Goal: Transaction & Acquisition: Purchase product/service

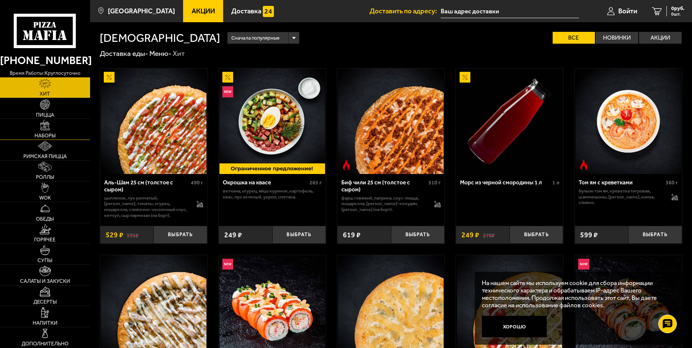
click at [53, 131] on link "Наборы" at bounding box center [45, 129] width 90 height 20
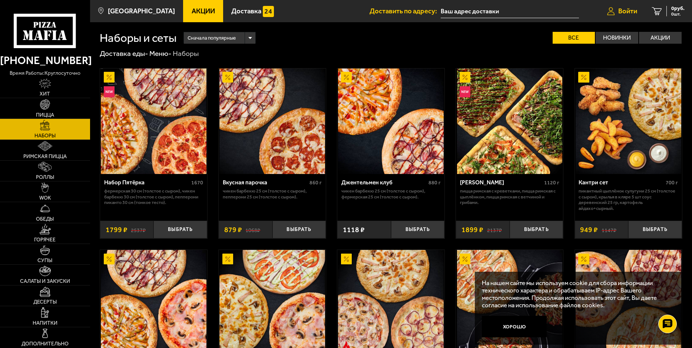
click at [618, 11] on span "Войти" at bounding box center [627, 11] width 19 height 7
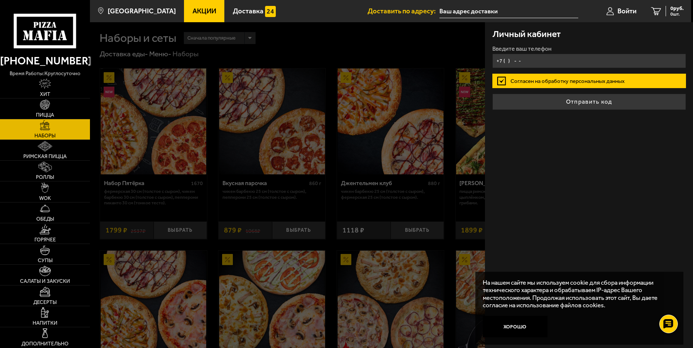
click at [540, 62] on input "+7 ( ) - -" at bounding box center [590, 61] width 194 height 14
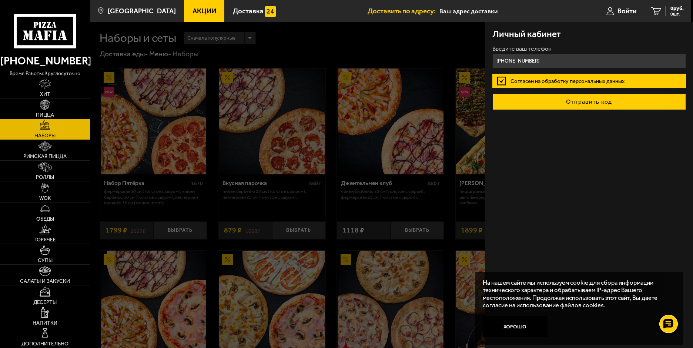
type input "[PHONE_NUMBER]"
click at [567, 100] on button "Отправить код" at bounding box center [590, 102] width 194 height 16
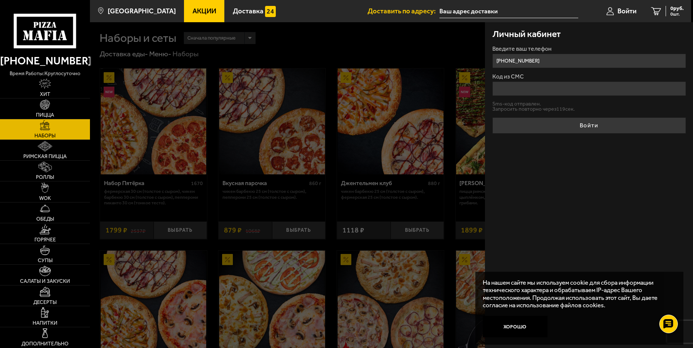
click at [515, 87] on input "Код из СМС" at bounding box center [590, 88] width 194 height 14
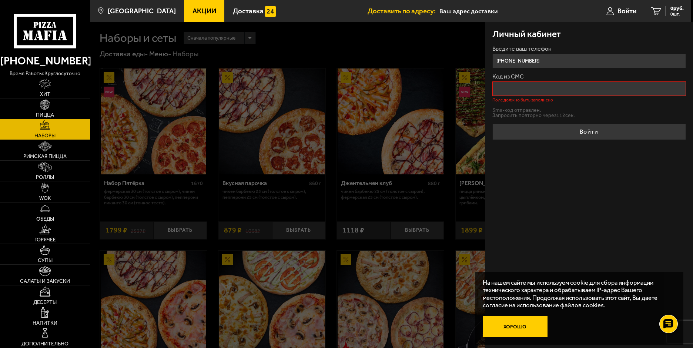
click at [514, 321] on button "Хорошо" at bounding box center [515, 327] width 65 height 22
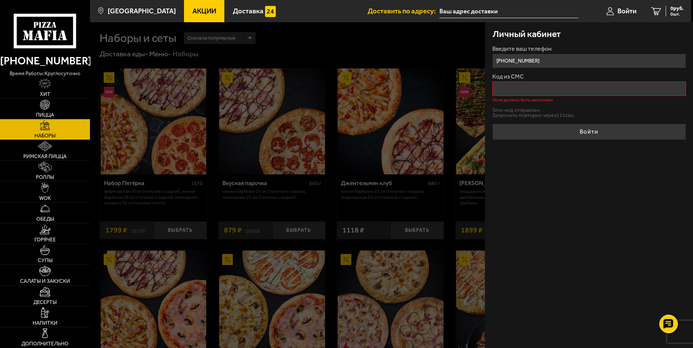
click at [524, 86] on input "Код из СМС" at bounding box center [590, 88] width 194 height 14
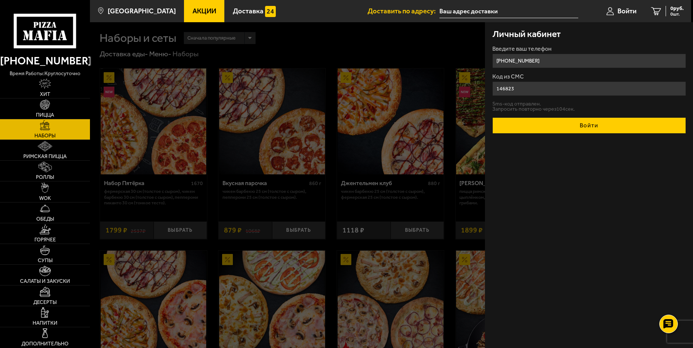
type input "146823"
click at [579, 125] on button "Войти" at bounding box center [590, 125] width 194 height 16
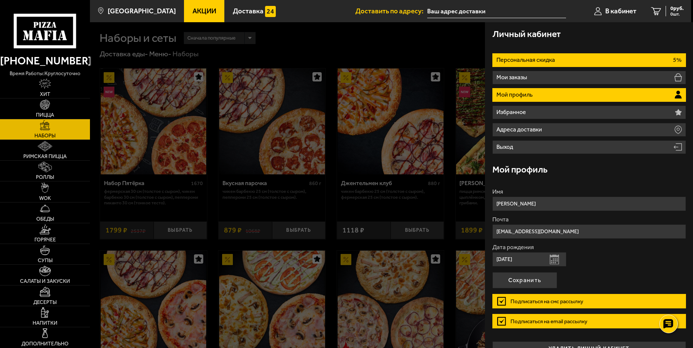
click at [569, 59] on li "Персональная скидка 5%" at bounding box center [590, 60] width 194 height 14
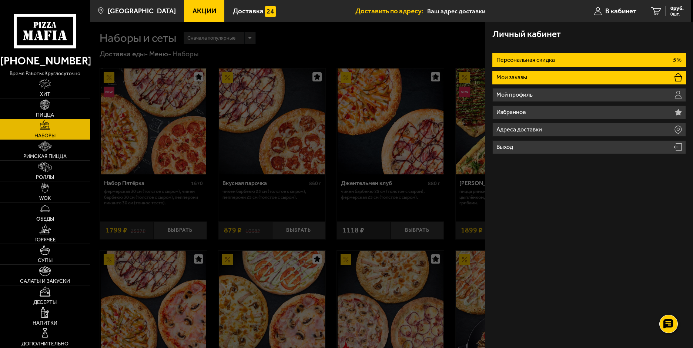
click at [521, 77] on p "Мои заказы" at bounding box center [513, 77] width 33 height 6
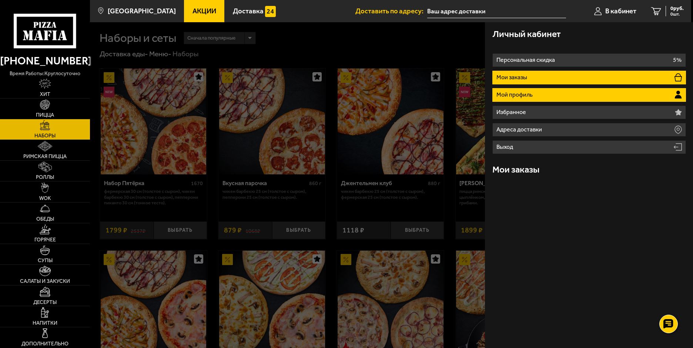
click at [533, 98] on p "Мой профиль" at bounding box center [516, 95] width 38 height 6
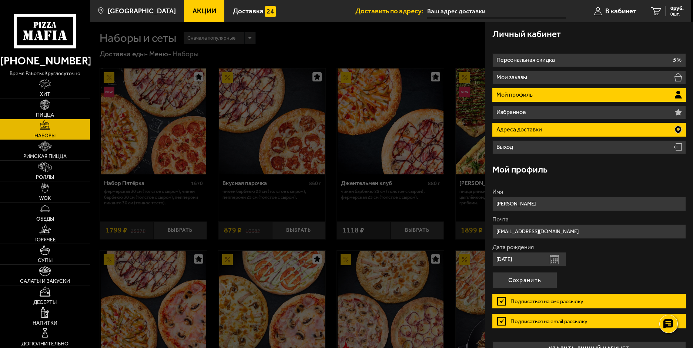
click at [532, 131] on p "Адреса доставки" at bounding box center [520, 130] width 47 height 6
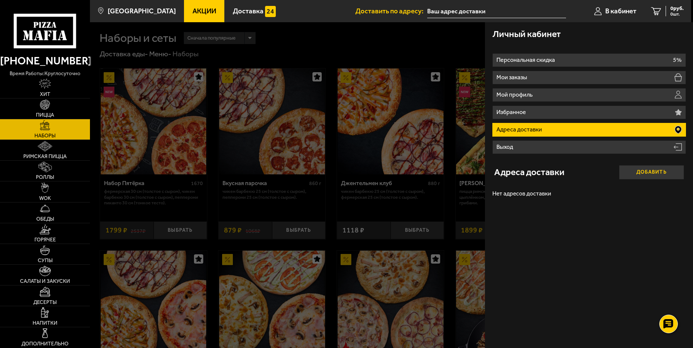
click at [661, 172] on button "Добавить" at bounding box center [651, 172] width 65 height 14
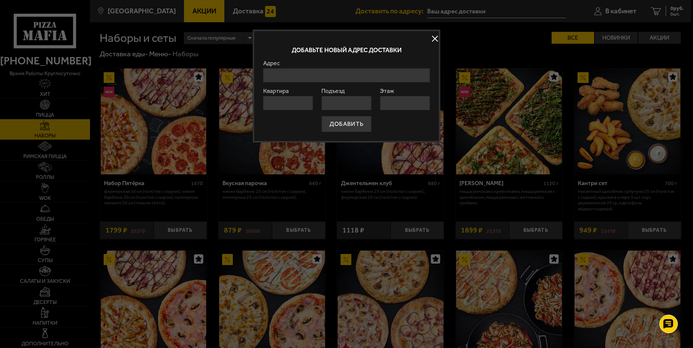
click at [299, 77] on input "Адрес" at bounding box center [346, 75] width 167 height 14
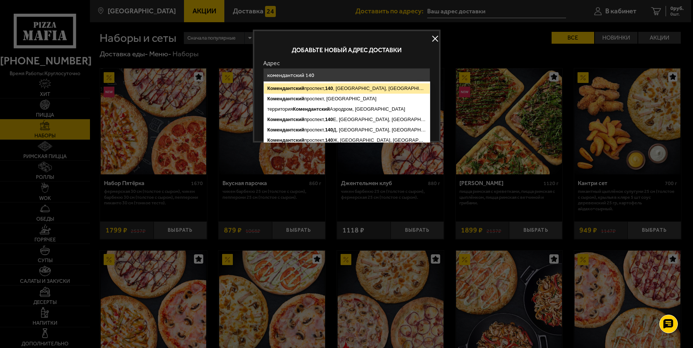
click at [311, 88] on ymaps "[STREET_ADDRESS]" at bounding box center [347, 88] width 166 height 10
type input "[STREET_ADDRESS]"
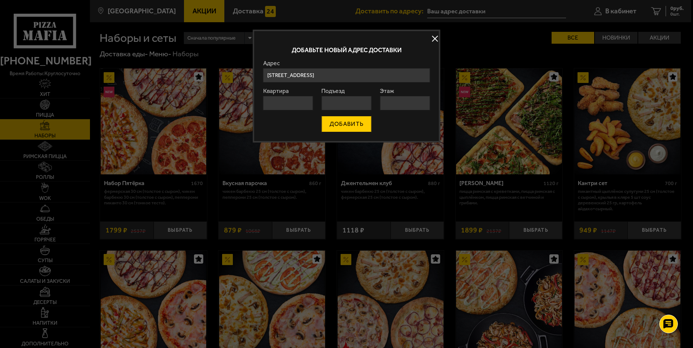
click at [354, 126] on button "ДОБАВИТЬ" at bounding box center [347, 124] width 50 height 16
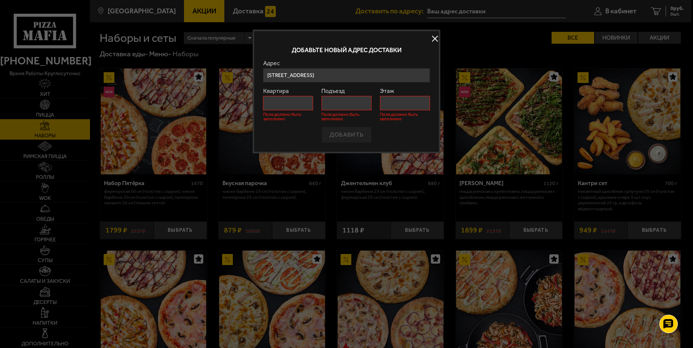
click at [287, 103] on input "Квартира" at bounding box center [288, 103] width 50 height 14
type input "-"
click at [330, 104] on input "Подъезд" at bounding box center [346, 103] width 50 height 14
type input "-"
click at [395, 108] on input "Этаж" at bounding box center [405, 103] width 50 height 14
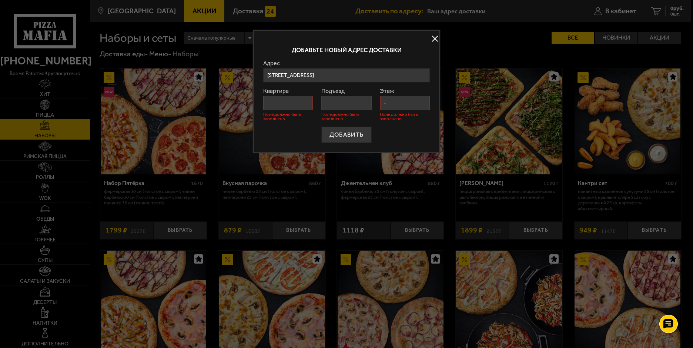
type input "-"
click at [386, 141] on div "ДОБАВИТЬ" at bounding box center [346, 135] width 167 height 16
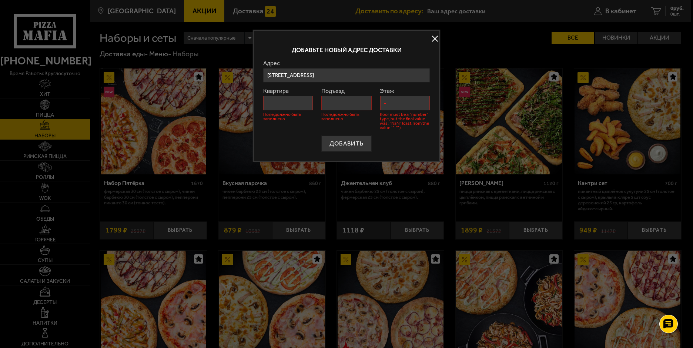
click at [290, 102] on input "Квартира" at bounding box center [288, 103] width 50 height 14
type input "1"
click at [345, 104] on input "Подъезд" at bounding box center [346, 103] width 50 height 14
type input "1"
click at [398, 104] on input "-" at bounding box center [405, 103] width 50 height 14
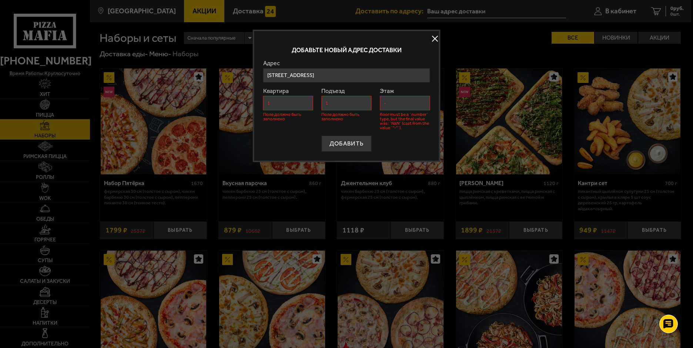
type input "-1"
drag, startPoint x: 395, startPoint y: 104, endPoint x: 384, endPoint y: 102, distance: 11.7
click at [385, 102] on input "-1" at bounding box center [405, 103] width 50 height 14
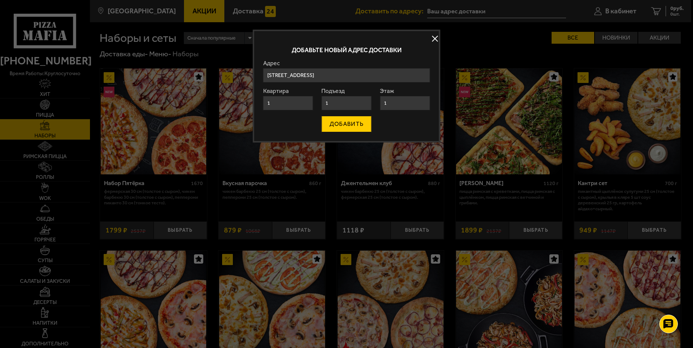
type input "1"
click at [349, 124] on button "ДОБАВИТЬ" at bounding box center [347, 124] width 50 height 16
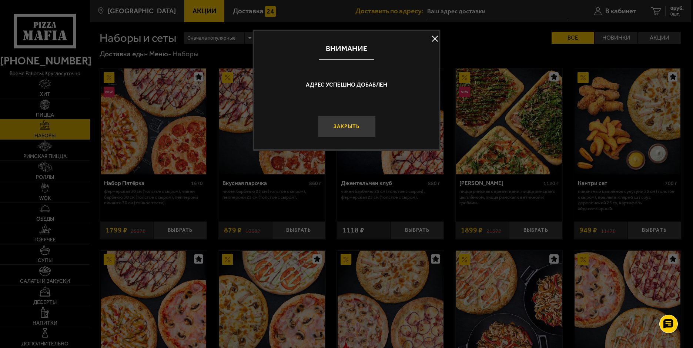
click at [351, 133] on button "Закрыть" at bounding box center [347, 127] width 58 height 22
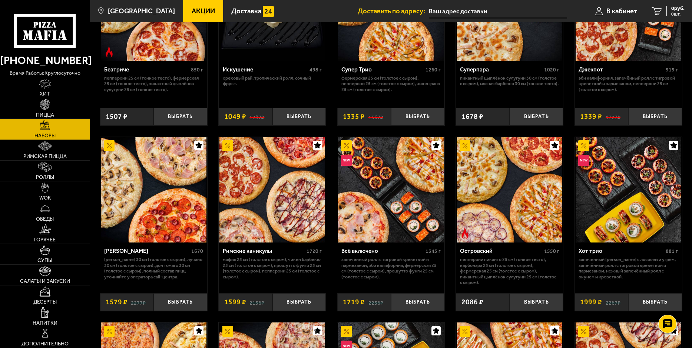
scroll to position [519, 0]
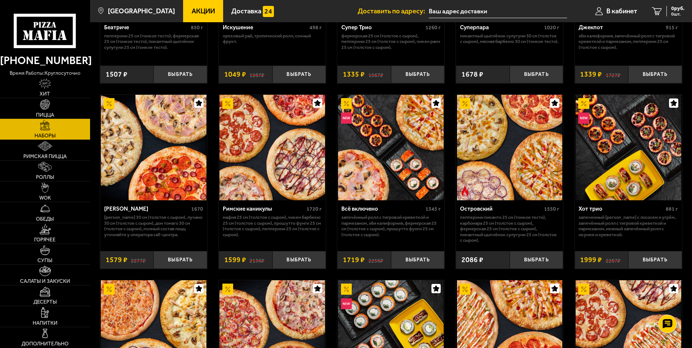
click at [170, 164] on img at bounding box center [154, 148] width 106 height 106
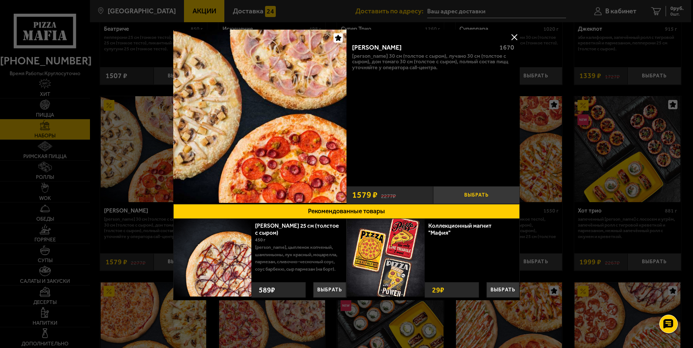
click at [482, 197] on button "Выбрать" at bounding box center [476, 195] width 87 height 18
click at [516, 39] on button at bounding box center [514, 36] width 11 height 11
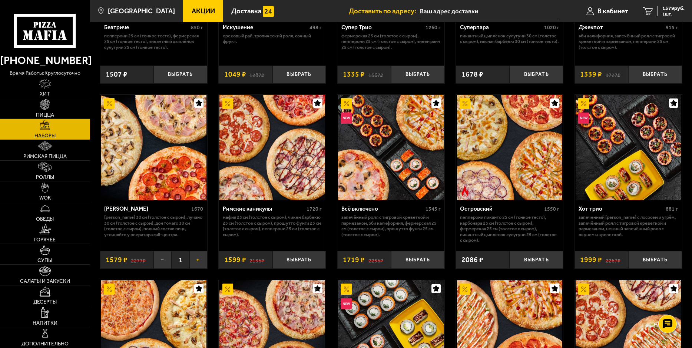
click at [197, 263] on button "+" at bounding box center [198, 260] width 18 height 18
click at [161, 263] on button "−" at bounding box center [162, 260] width 18 height 18
click at [199, 262] on button "+" at bounding box center [198, 260] width 18 height 18
click at [201, 263] on button "+" at bounding box center [198, 260] width 18 height 18
click at [663, 9] on span "4737 руб." at bounding box center [673, 8] width 22 height 5
